Goal: Task Accomplishment & Management: Use online tool/utility

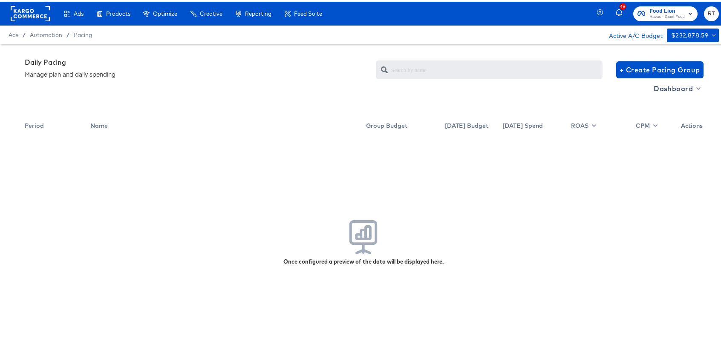
click at [86, 50] on div "Daily Pacing Manage plan and daily spending + Create Pacing Group Dashboard Per…" at bounding box center [363, 203] width 727 height 320
click at [18, 12] on rect at bounding box center [30, 11] width 39 height 15
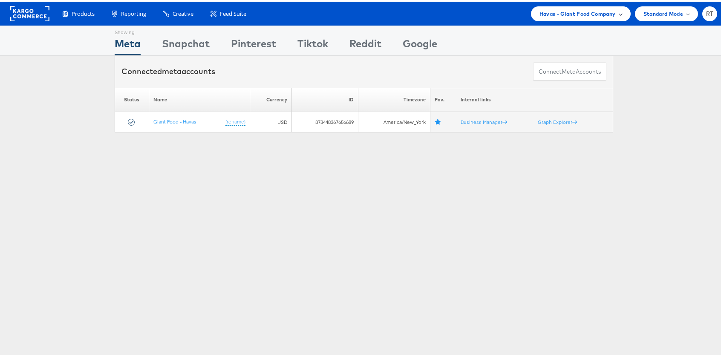
click at [539, 4] on div "Products Product Catalogs Enhance Your Product Catalog, Map Them to Publishers,…" at bounding box center [363, 12] width 727 height 24
click at [540, 9] on span "Havas - Giant Food Company" at bounding box center [577, 12] width 76 height 9
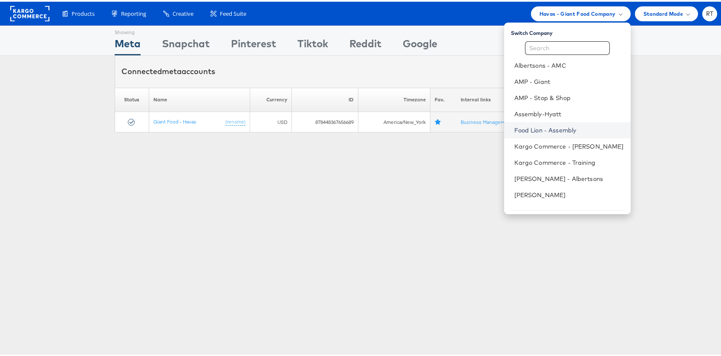
click at [548, 129] on link "Food Lion - Assembly" at bounding box center [569, 128] width 110 height 9
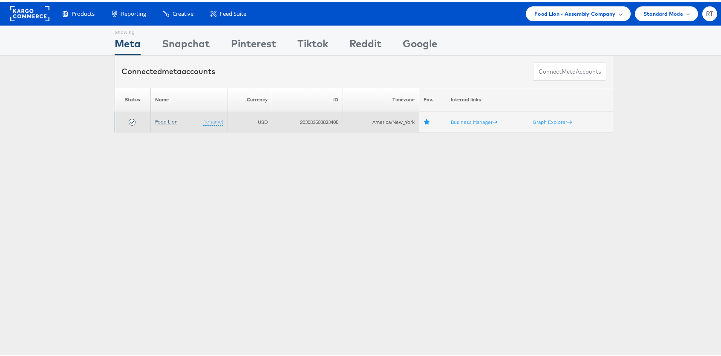
click at [165, 121] on link "Food Lion" at bounding box center [166, 120] width 23 height 6
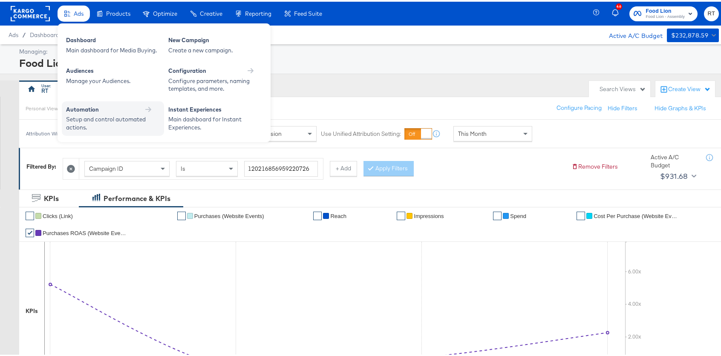
click at [71, 107] on div "Automation" at bounding box center [82, 108] width 33 height 8
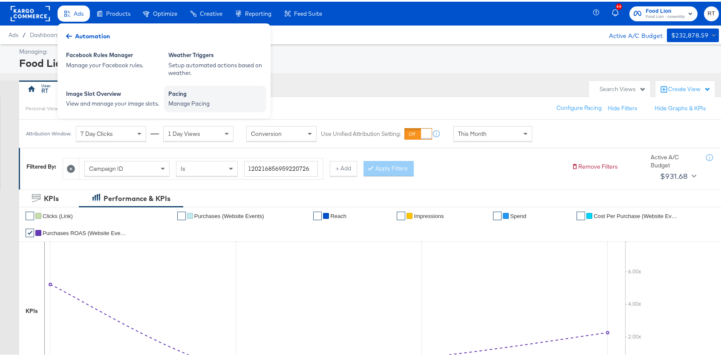
click at [194, 98] on div "Manage Pacing" at bounding box center [215, 102] width 94 height 8
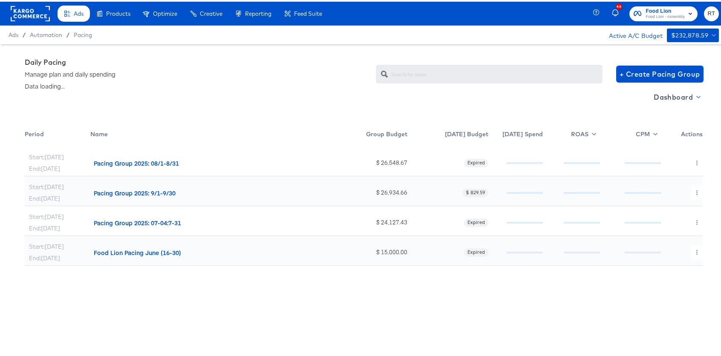
click at [668, 96] on span "Dashboard" at bounding box center [677, 95] width 46 height 12
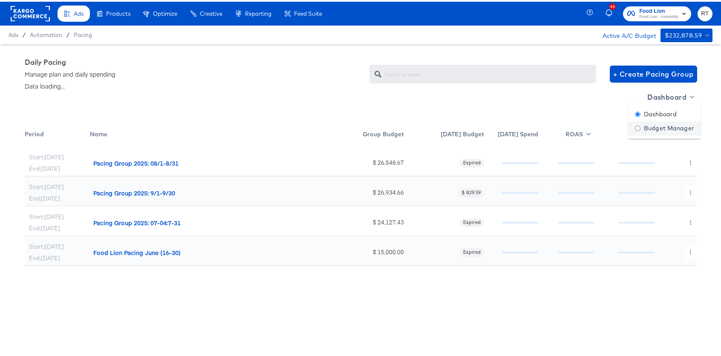
click at [661, 126] on div "Budget Manager" at bounding box center [664, 126] width 59 height 9
radio input "false"
radio input "true"
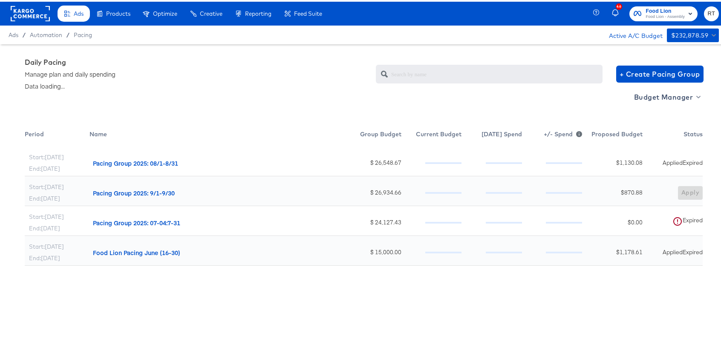
click at [661, 118] on div "Budget Manager" at bounding box center [664, 115] width 44 height 5
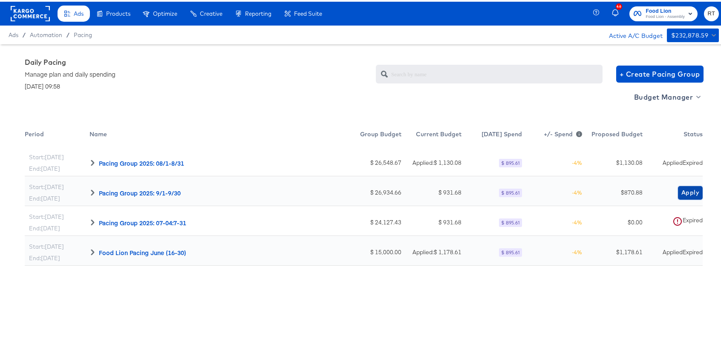
click at [681, 195] on span "Apply" at bounding box center [690, 191] width 18 height 11
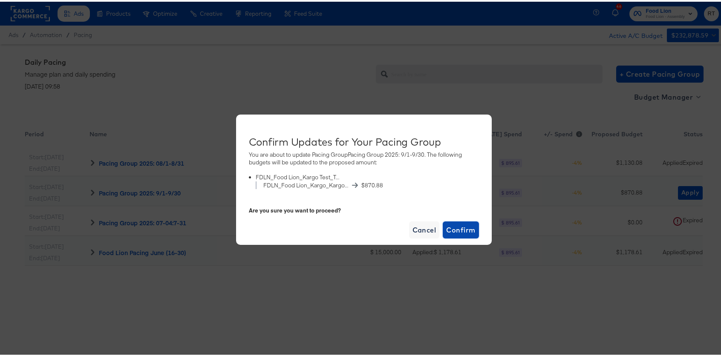
click at [453, 231] on span "Confirm" at bounding box center [460, 228] width 29 height 12
